Goal: Transaction & Acquisition: Download file/media

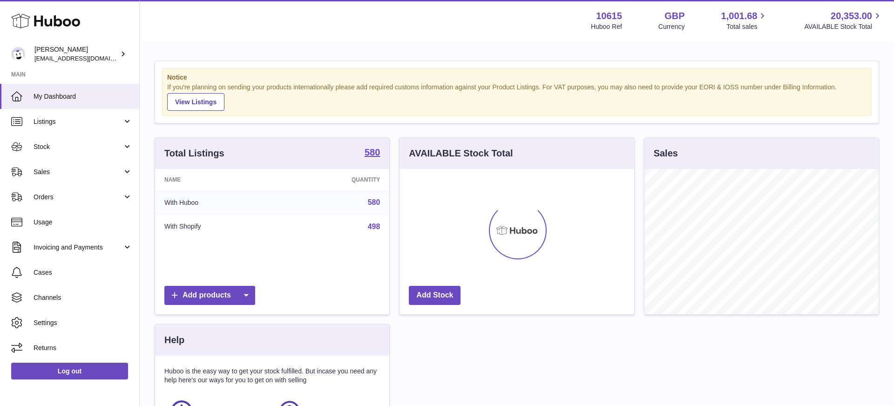
scroll to position [145, 235]
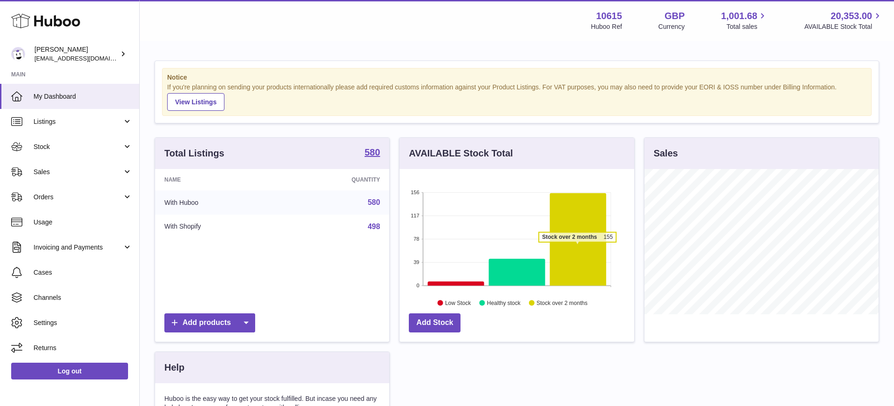
click at [577, 247] on icon at bounding box center [578, 239] width 56 height 93
click at [571, 267] on icon at bounding box center [578, 239] width 56 height 93
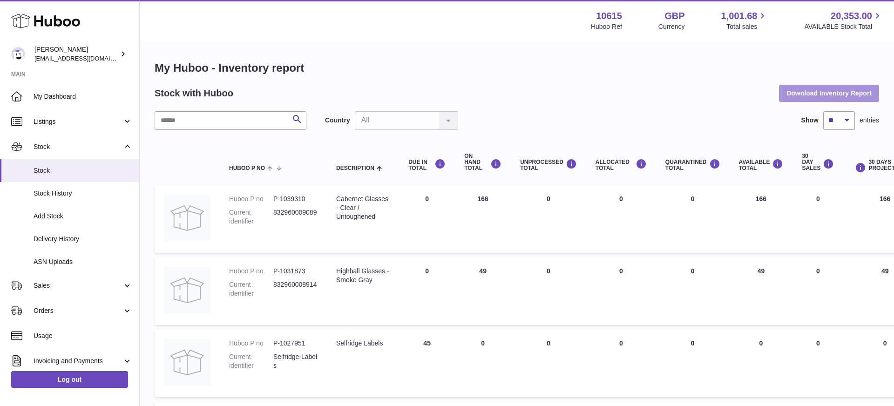
click at [801, 100] on button "Download Inventory Report" at bounding box center [829, 93] width 100 height 17
click at [801, 96] on button "Download Inventory Report" at bounding box center [829, 93] width 100 height 17
